Goal: Information Seeking & Learning: Compare options

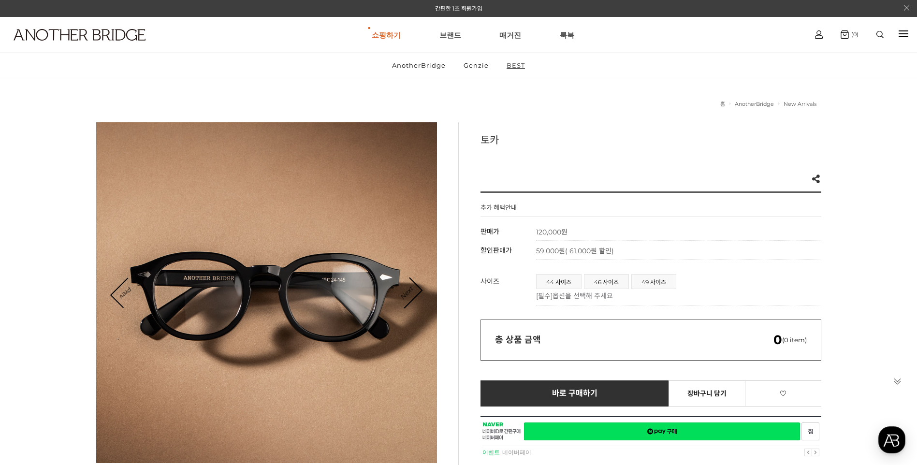
click at [521, 67] on link "BEST" at bounding box center [516, 65] width 35 height 25
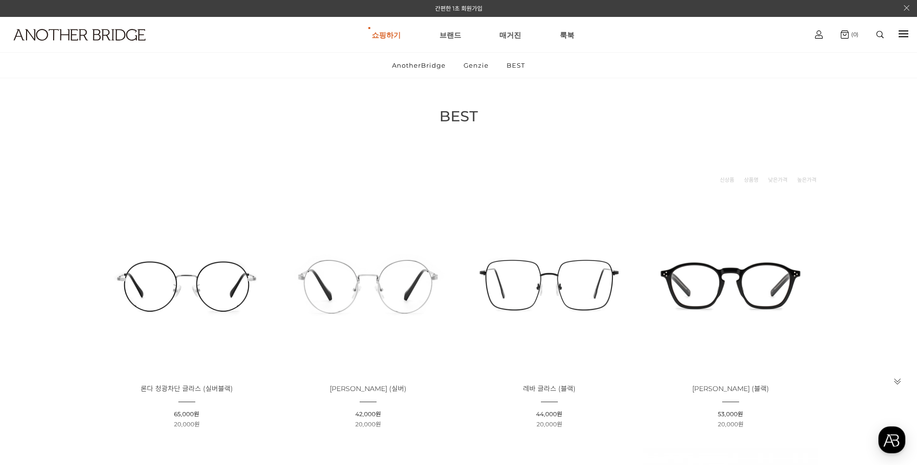
scroll to position [97, 0]
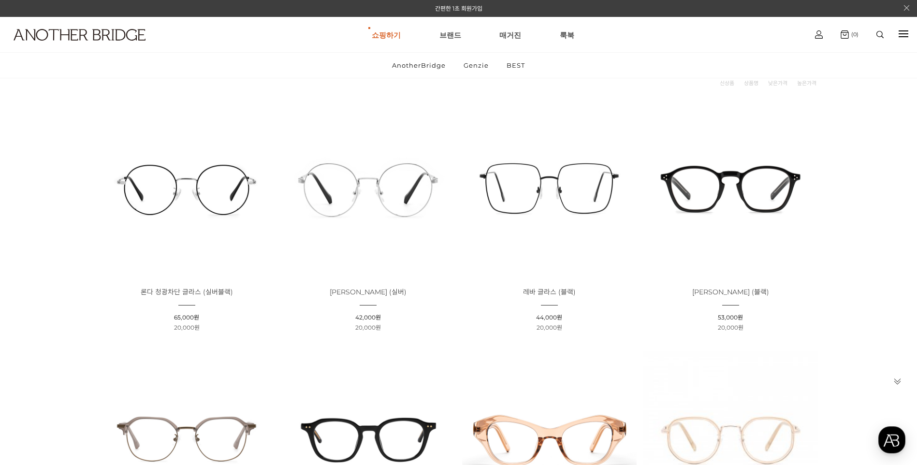
click at [570, 192] on img at bounding box center [549, 187] width 175 height 175
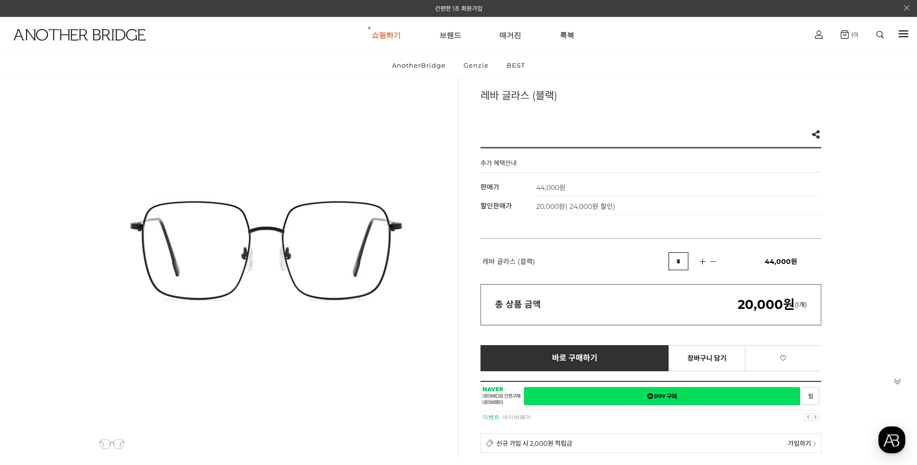
scroll to position [97, 0]
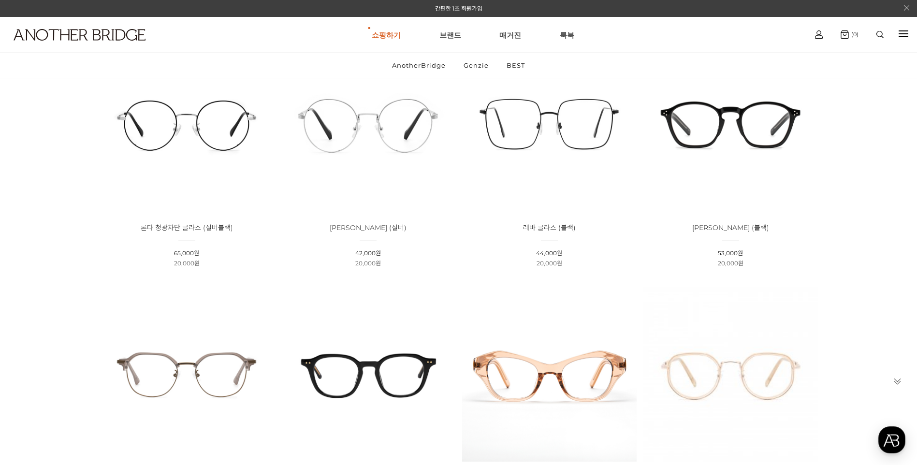
scroll to position [97, 0]
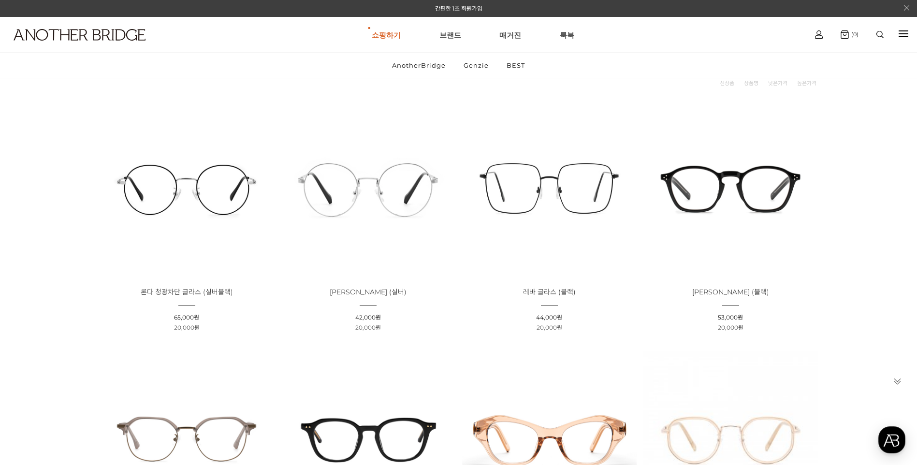
click at [720, 190] on img at bounding box center [731, 187] width 175 height 175
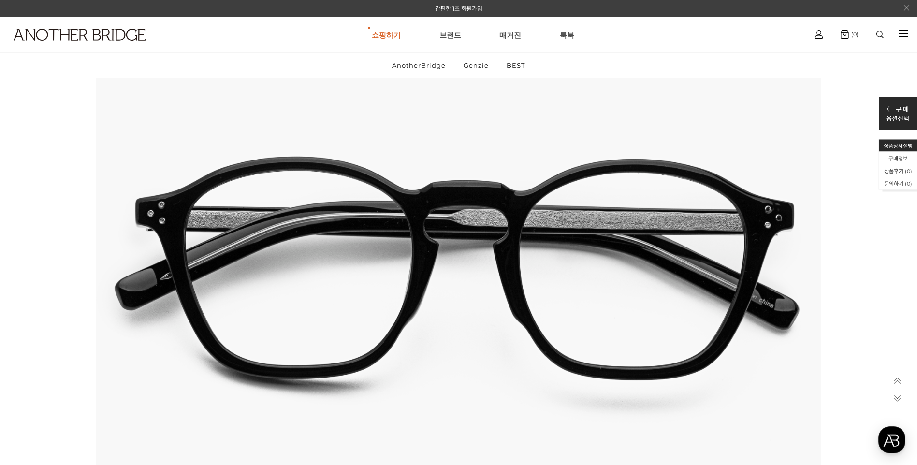
scroll to position [870, 0]
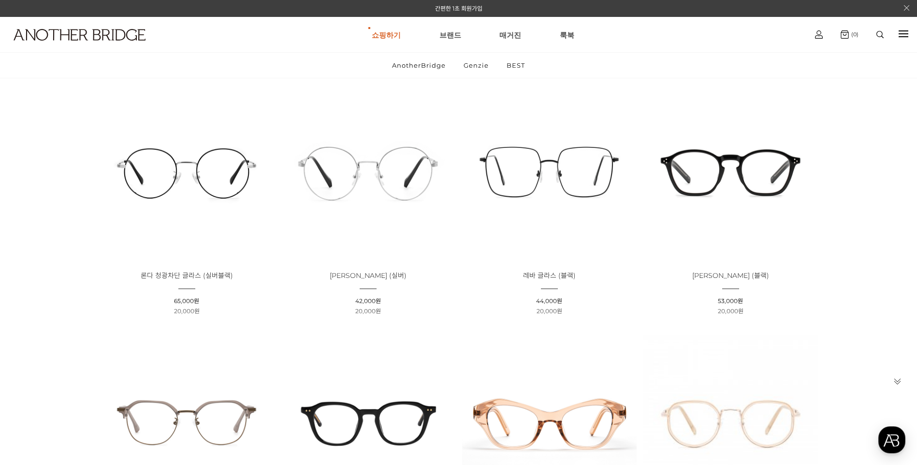
scroll to position [7, 0]
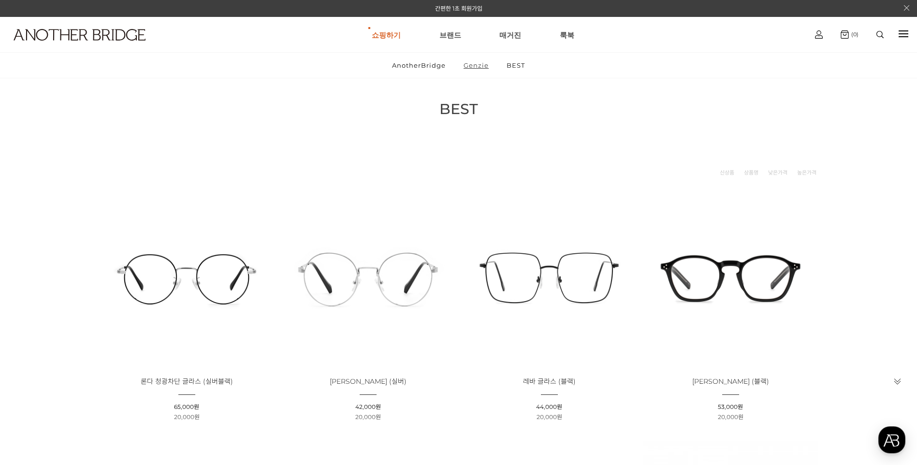
click at [473, 61] on link "Genzie" at bounding box center [477, 65] width 42 height 25
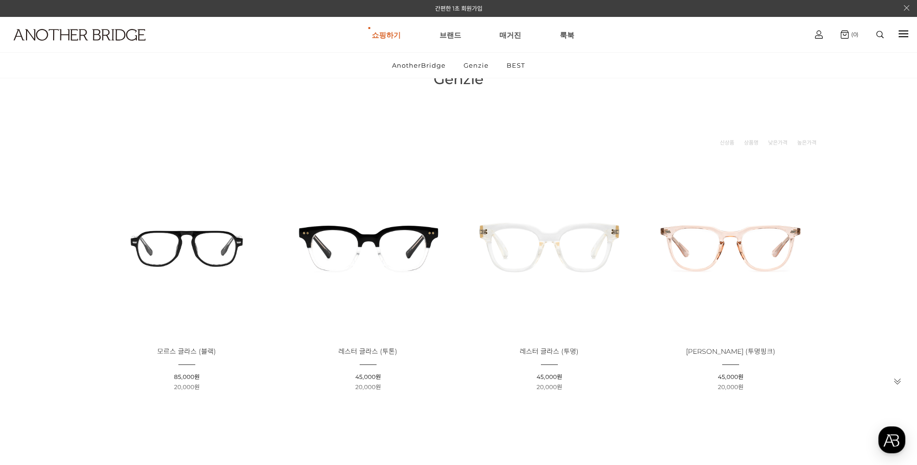
scroll to position [97, 0]
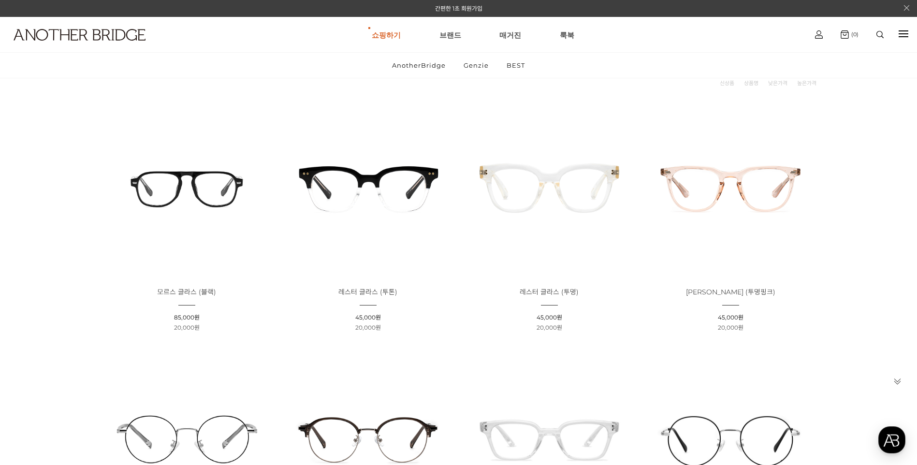
click at [385, 197] on img at bounding box center [368, 187] width 175 height 175
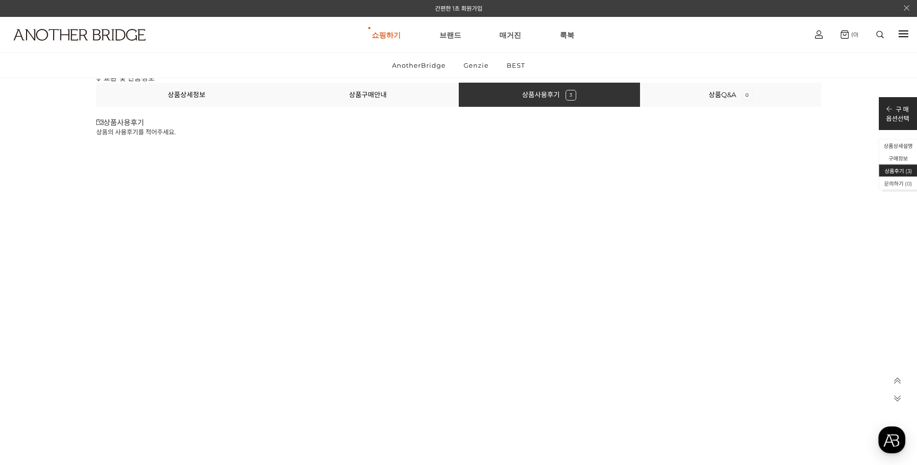
scroll to position [11279, 0]
